Goal: Task Accomplishment & Management: Manage account settings

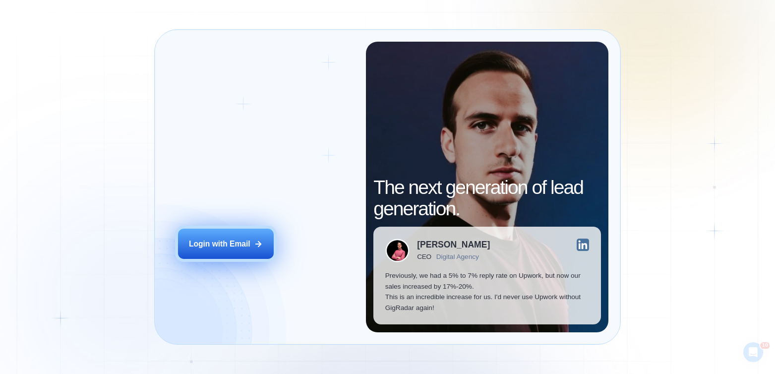
click at [225, 246] on div "Login with Email" at bounding box center [220, 244] width 62 height 10
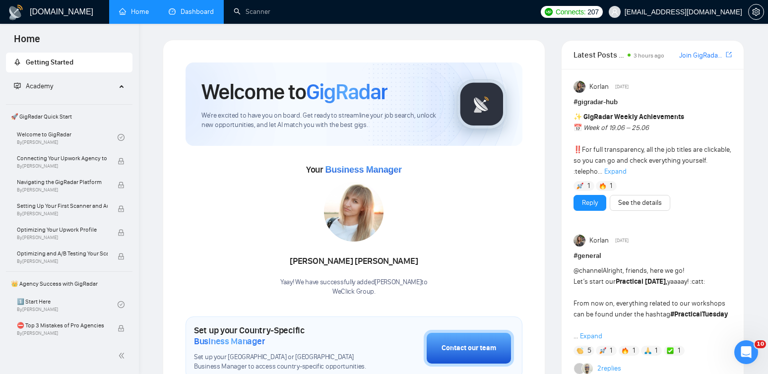
click at [210, 15] on link "Dashboard" at bounding box center [191, 11] width 45 height 8
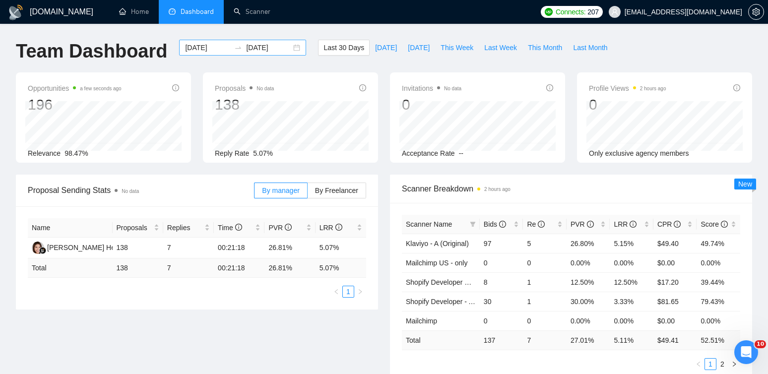
click at [289, 48] on div "[DATE] [DATE]" at bounding box center [242, 48] width 127 height 16
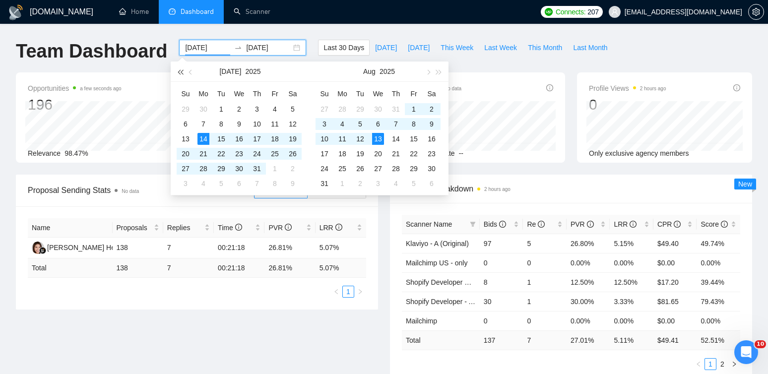
click at [181, 73] on span "button" at bounding box center [180, 71] width 5 height 5
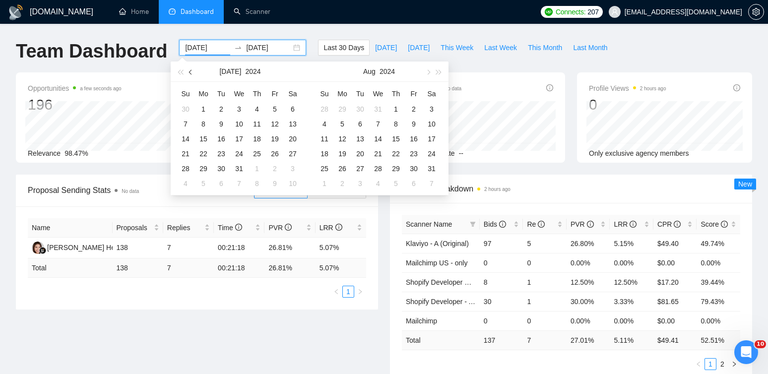
click at [189, 72] on span "button" at bounding box center [191, 71] width 5 height 5
type input "[DATE]"
click at [206, 136] on div "13" at bounding box center [203, 139] width 12 height 12
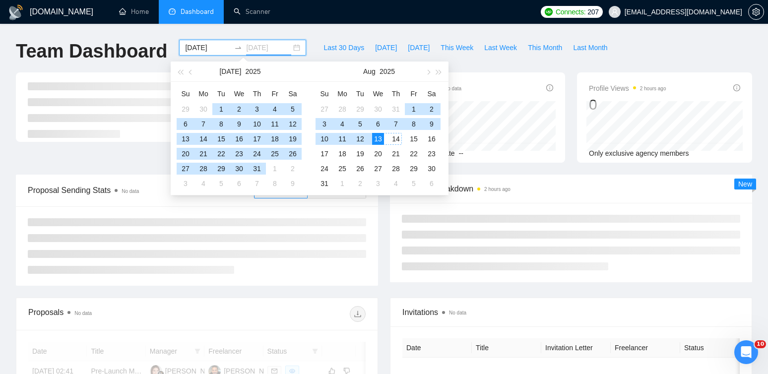
type input "[DATE]"
click at [381, 141] on div "13" at bounding box center [378, 139] width 12 height 12
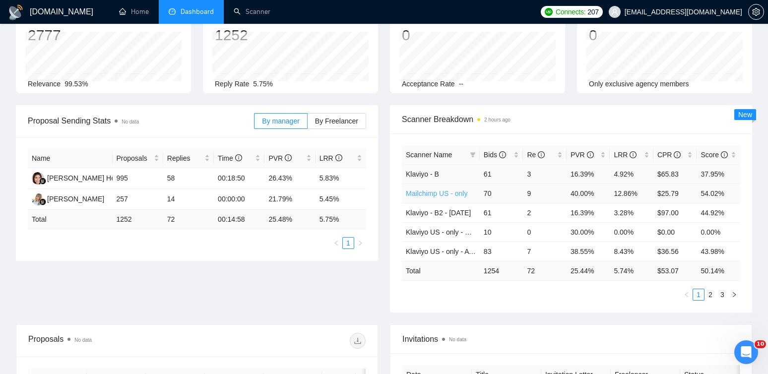
scroll to position [70, 0]
drag, startPoint x: 480, startPoint y: 155, endPoint x: 385, endPoint y: 159, distance: 94.3
click at [385, 159] on div "Scanner Breakdown 2 hours ago Scanner Name Bids Re PVR LRR CPR Score Klaviyo - …" at bounding box center [571, 208] width 374 height 207
click at [646, 153] on div "LRR" at bounding box center [632, 154] width 36 height 11
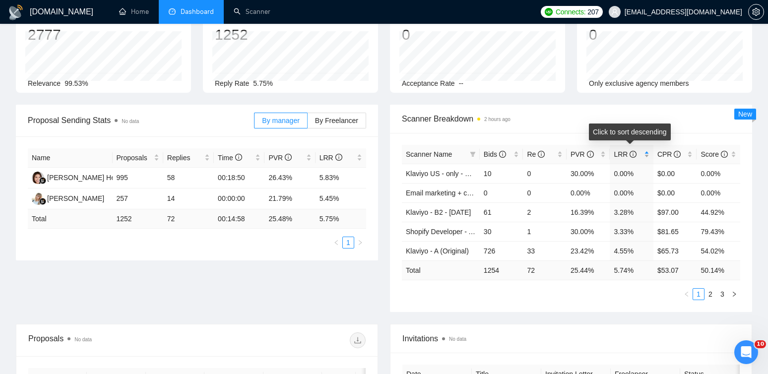
click at [646, 153] on div "LRR" at bounding box center [632, 154] width 36 height 11
click at [713, 294] on link "2" at bounding box center [710, 294] width 11 height 11
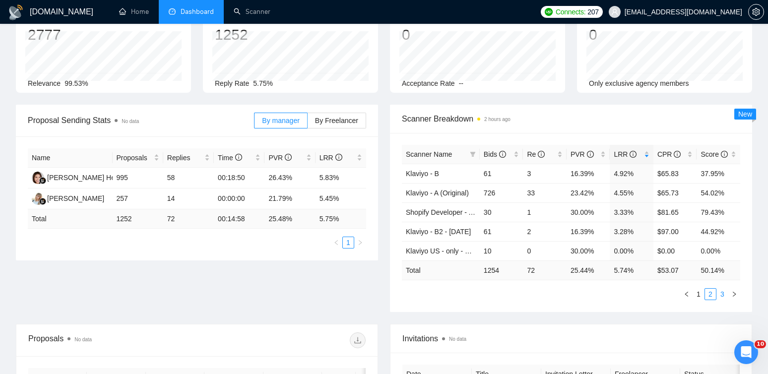
click at [724, 294] on link "3" at bounding box center [722, 294] width 11 height 11
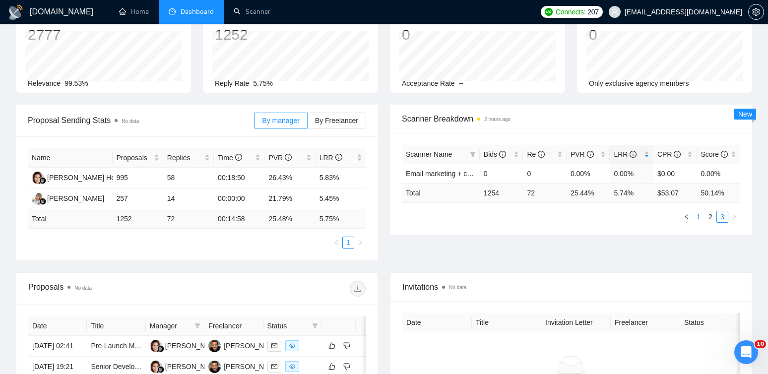
click at [700, 215] on link "1" at bounding box center [698, 216] width 11 height 11
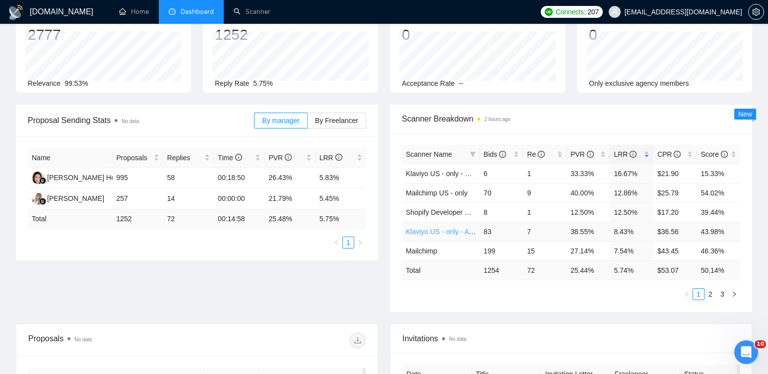
click at [442, 231] on link "Klaviyo US - only - A TEST (Original)" at bounding box center [462, 232] width 113 height 8
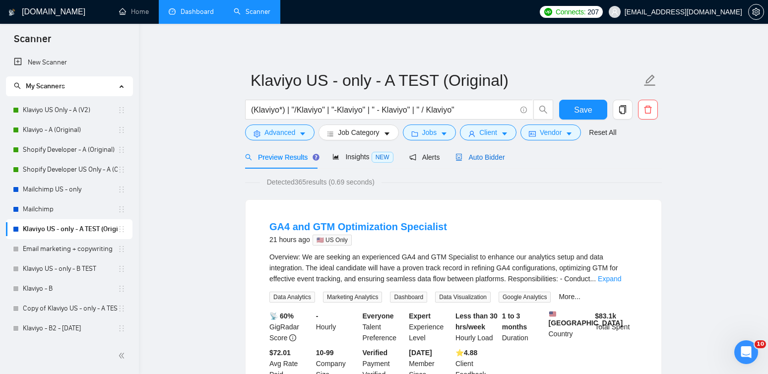
click at [478, 159] on span "Auto Bidder" at bounding box center [479, 157] width 49 height 8
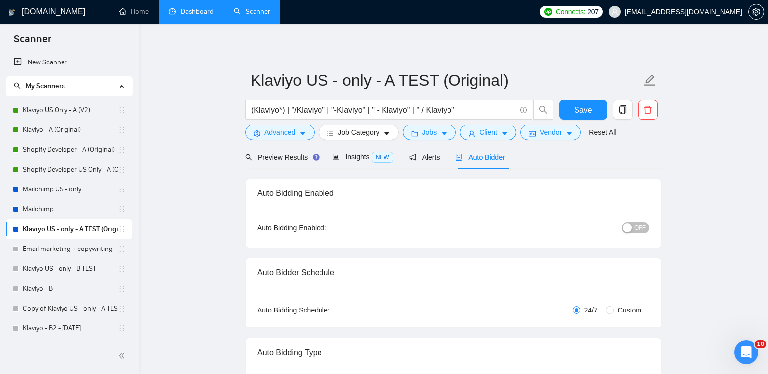
checkbox input "true"
click at [132, 16] on link "Home" at bounding box center [134, 11] width 30 height 8
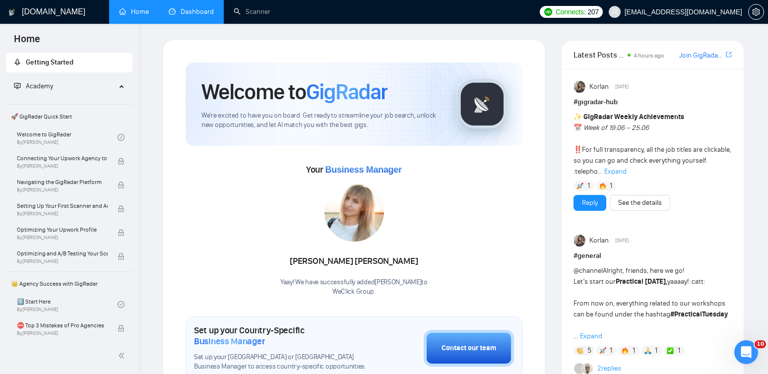
click at [182, 16] on link "Dashboard" at bounding box center [191, 11] width 45 height 8
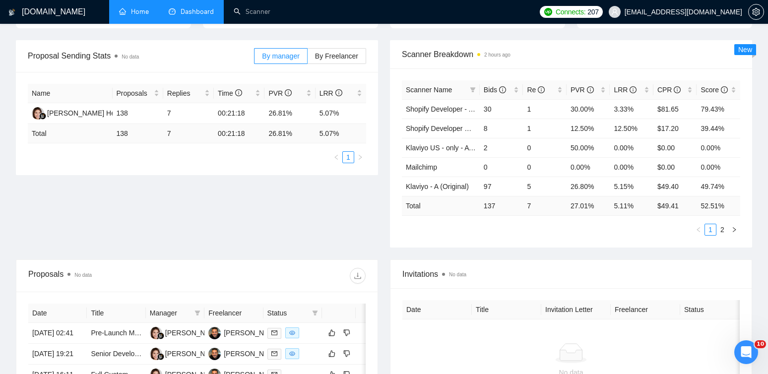
scroll to position [124, 0]
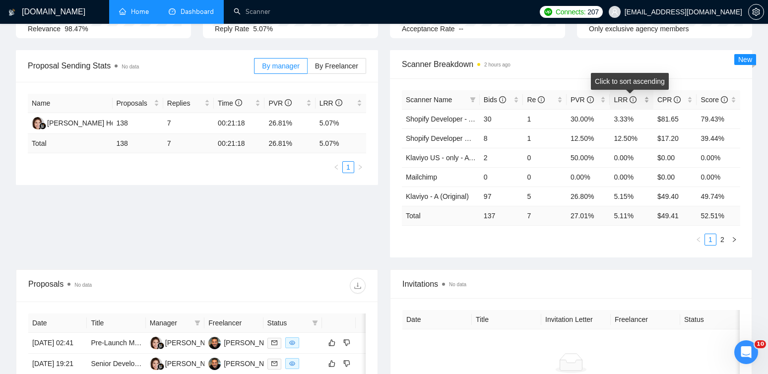
click at [649, 101] on div "LRR" at bounding box center [632, 99] width 36 height 11
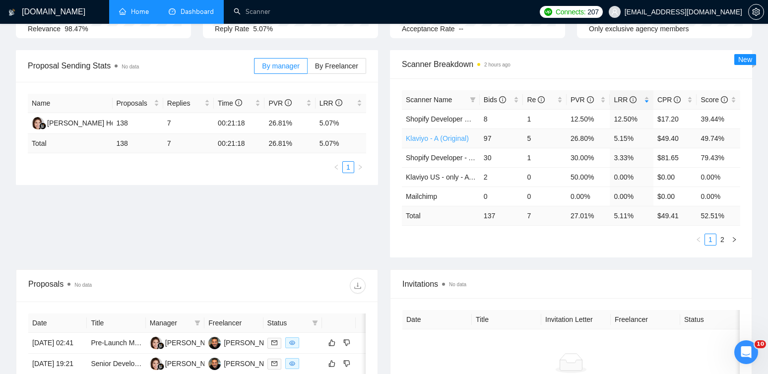
click at [458, 139] on link "Klaviyo - A (Original)" at bounding box center [437, 138] width 63 height 8
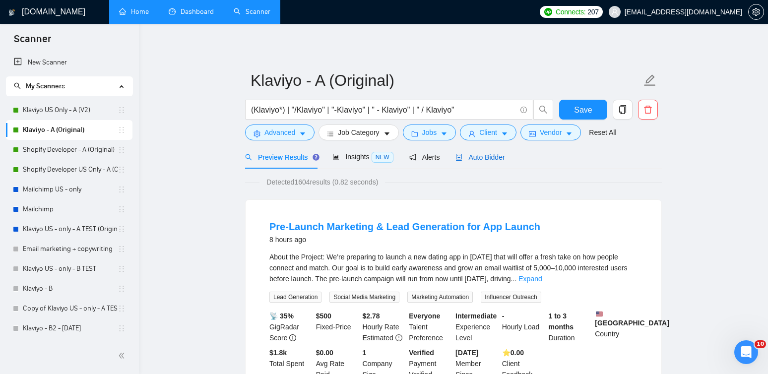
click at [484, 154] on span "Auto Bidder" at bounding box center [479, 157] width 49 height 8
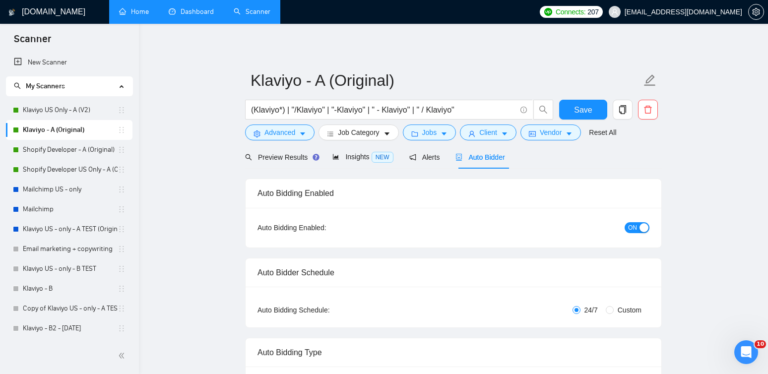
checkbox input "true"
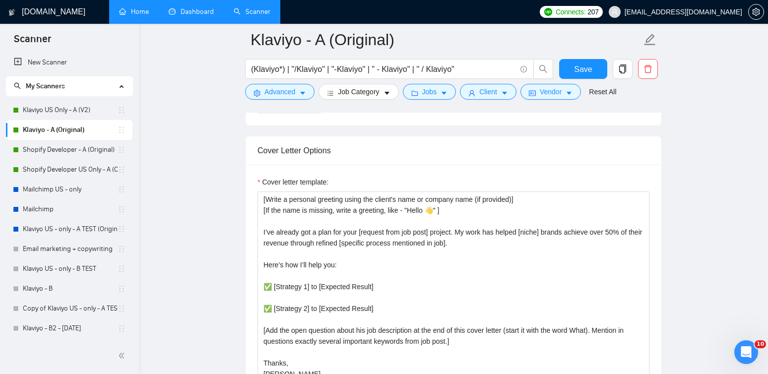
scroll to position [1144, 0]
